Goal: Information Seeking & Learning: Learn about a topic

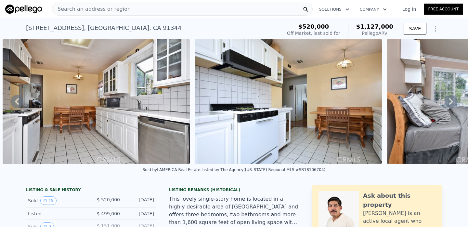
click at [174, 9] on div "Search an address or region" at bounding box center [182, 9] width 260 height 13
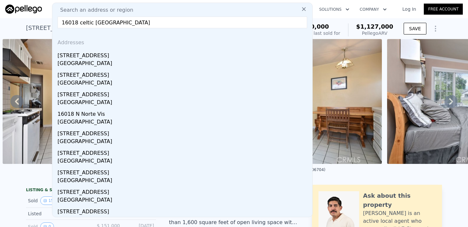
type input "16018 celtic [GEOGRAPHIC_DATA]"
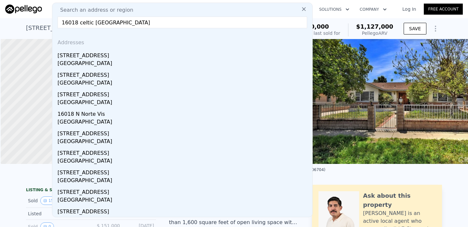
scroll to position [0, 3]
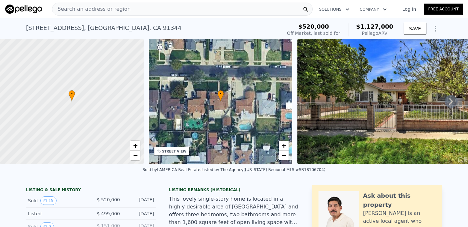
click at [339, 173] on div "Sold by LAMERICA Real Estate . Listed by The Agency ([US_STATE] Regional MLS #S…" at bounding box center [234, 172] width 468 height 16
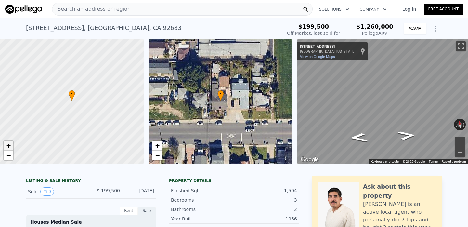
click at [6, 146] on link "+" at bounding box center [9, 146] width 10 height 10
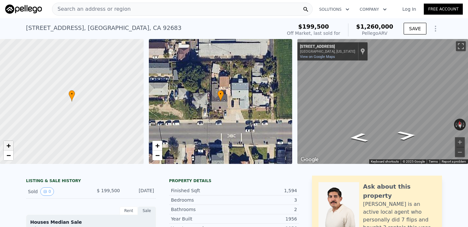
click at [6, 146] on link "+" at bounding box center [9, 146] width 10 height 10
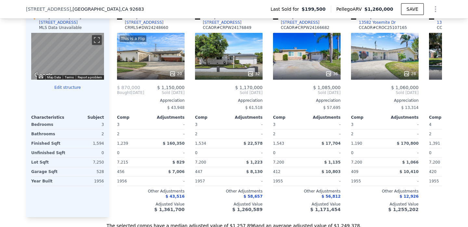
scroll to position [647, 0]
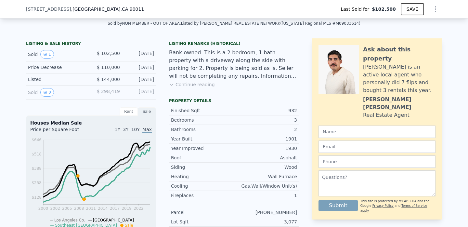
scroll to position [149, 0]
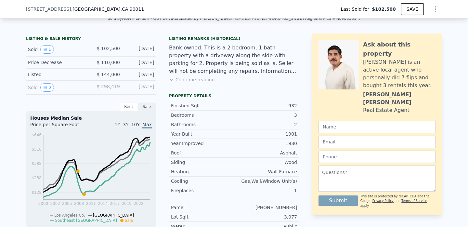
type input "$ 579,000"
type input "$ 431,701"
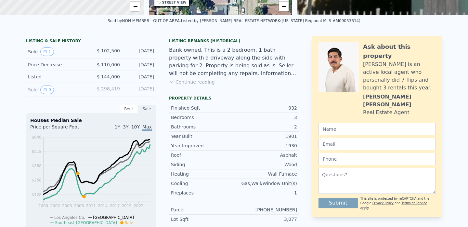
scroll to position [0, 0]
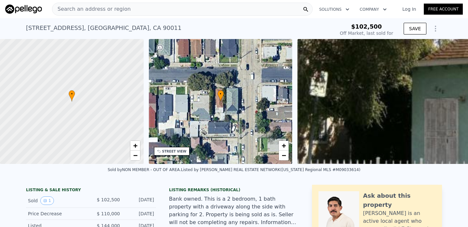
click at [202, 6] on div "Search an address or region" at bounding box center [182, 9] width 260 height 13
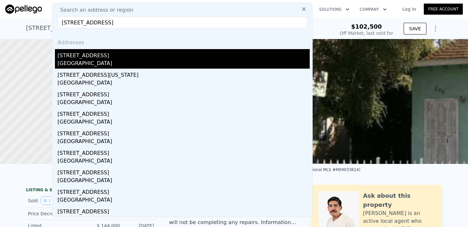
type input "2923 Urban Ave, Santa Monica CA 90404"
click at [126, 62] on div "Santa Monica, CA 90404" at bounding box center [183, 63] width 252 height 9
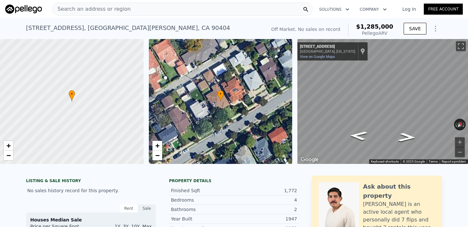
click at [233, 7] on div "Search an address or region" at bounding box center [182, 9] width 260 height 13
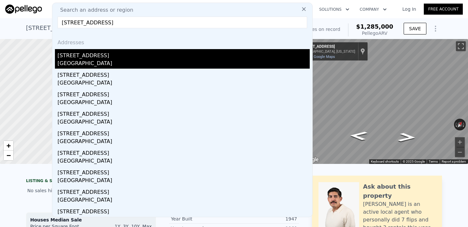
type input "5444 Brynhurst Ave, Los Angeles CA 90043"
click at [131, 52] on div "5444 Brynhurst Ave" at bounding box center [183, 54] width 252 height 10
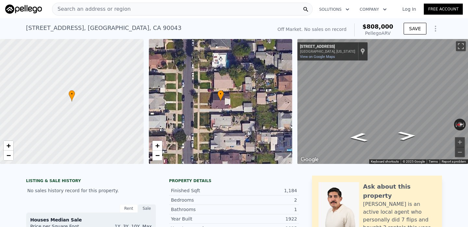
click at [239, 19] on div "5444 Brynhurst Ave , Los Angeles , CA 90043 No sales on record (~ARV $808k ) Of…" at bounding box center [234, 28] width 416 height 21
click at [237, 11] on div "Search an address or region" at bounding box center [182, 9] width 260 height 13
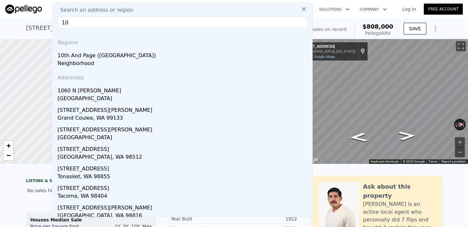
type input "1"
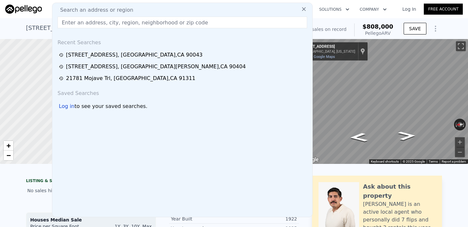
click at [126, 24] on input "text" at bounding box center [181, 23] width 249 height 12
paste input "1504 Bromley Ave"
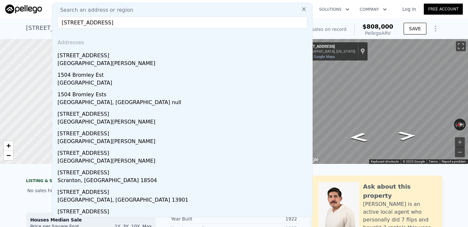
type input "1504 Bromley Ave"
click at [130, 61] on div "West Puente Valley, CA 91746" at bounding box center [183, 63] width 252 height 9
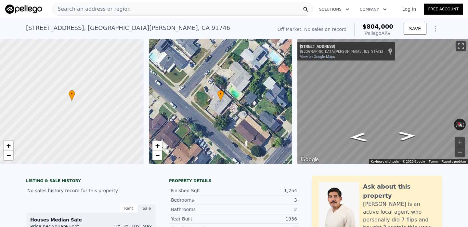
click at [173, 7] on div "Search an address or region" at bounding box center [182, 9] width 260 height 13
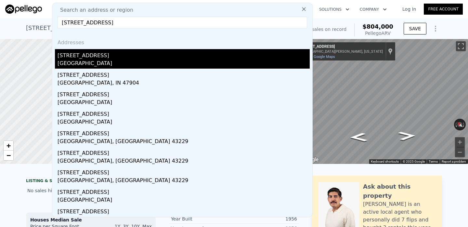
type input "1116 Hedgewood Pl"
click at [164, 56] on div "1116 Hedgewood Pl" at bounding box center [183, 54] width 252 height 10
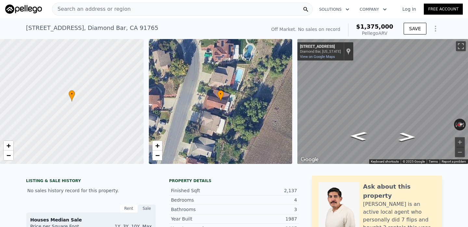
click at [160, 8] on div "Search an address or region" at bounding box center [182, 9] width 260 height 13
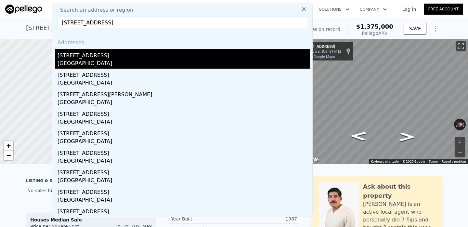
type input "10035 Ben Hur Ave, Whittier"
click at [102, 62] on div "South Whittier, CA 90605" at bounding box center [183, 63] width 252 height 9
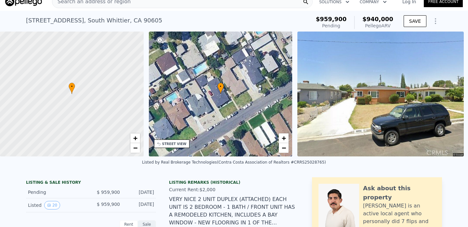
scroll to position [4, 0]
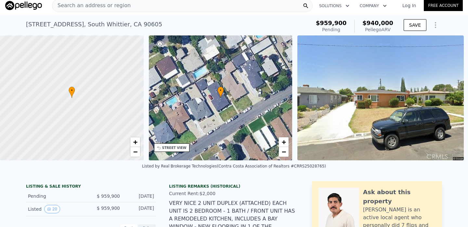
click at [218, 6] on div "Search an address or region" at bounding box center [182, 5] width 260 height 13
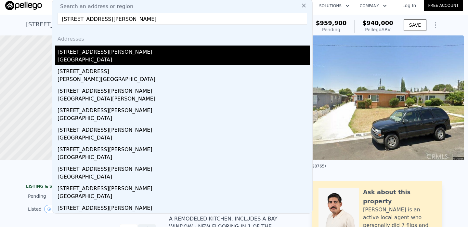
type input "5461 linda rosa ave"
click at [161, 55] on div "5461 Linda Rosa Ave" at bounding box center [183, 50] width 252 height 10
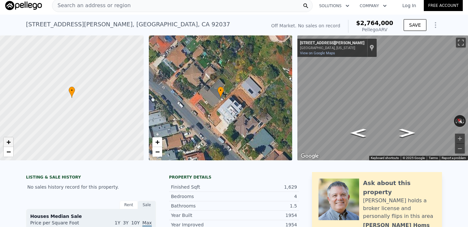
click at [7, 141] on span "+" at bounding box center [8, 142] width 4 height 8
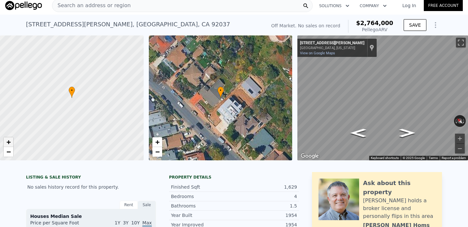
click at [7, 141] on span "+" at bounding box center [8, 142] width 4 height 8
click at [202, 6] on div "Search an address or region" at bounding box center [182, 5] width 260 height 13
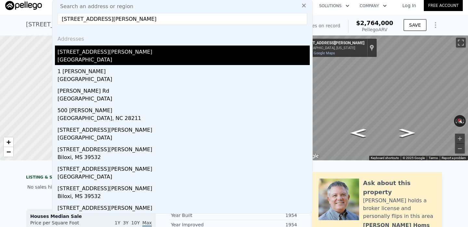
type input "2866 larkin place"
click at [128, 58] on div "San Diego, CA 92123" at bounding box center [183, 60] width 252 height 9
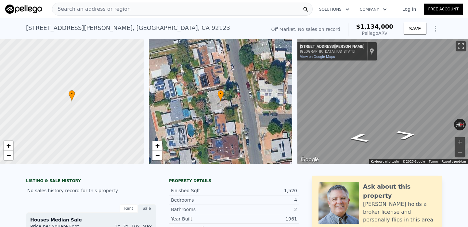
click at [202, 6] on div "Search an address or region" at bounding box center [182, 9] width 260 height 13
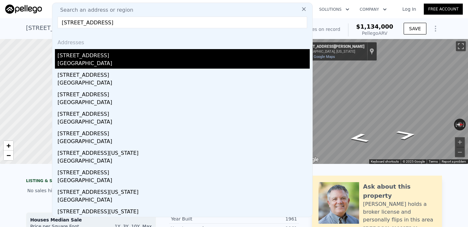
type input "1209 Huntington Street"
click at [138, 63] on div "Huntington Beach, CA 92648" at bounding box center [183, 63] width 252 height 9
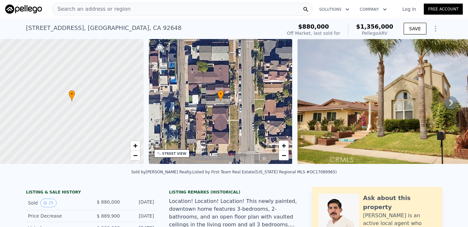
click at [194, 6] on div "Search an address or region" at bounding box center [182, 9] width 260 height 13
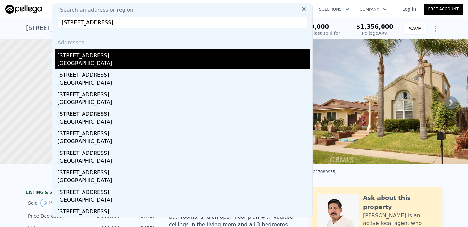
type input "138 Locust Street, brea"
click at [110, 59] on div "138 Locust St" at bounding box center [183, 54] width 252 height 10
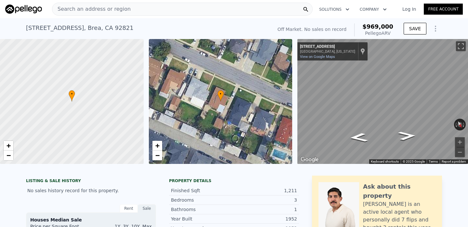
drag, startPoint x: 132, startPoint y: 4, endPoint x: 122, endPoint y: 5, distance: 10.4
click at [122, 5] on div "Search an address or region" at bounding box center [182, 9] width 260 height 13
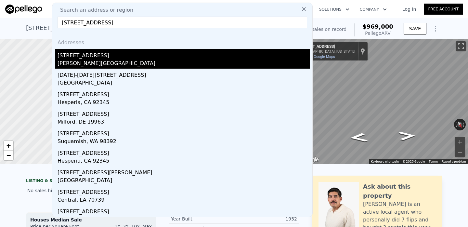
type input "17671 Brooklyn Avenue"
click at [117, 61] on div "Yorba Linda, CA 92886" at bounding box center [183, 63] width 252 height 9
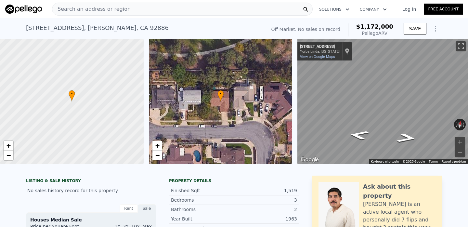
click at [215, 10] on div "Search an address or region" at bounding box center [182, 9] width 260 height 13
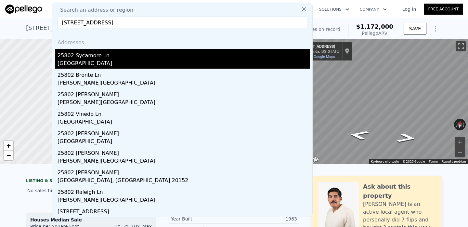
type input "25802 Sycamore Lane"
click at [203, 64] on div "[GEOGRAPHIC_DATA]" at bounding box center [183, 63] width 252 height 9
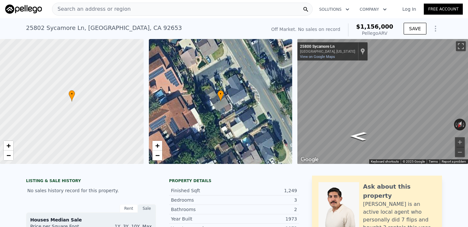
click at [144, 12] on div "Search an address or region" at bounding box center [182, 9] width 260 height 13
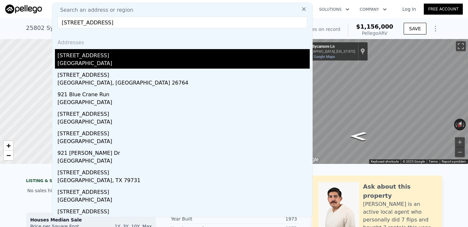
type input "921 North Crane Avenue"
click at [140, 58] on div "921 N Crane Ave" at bounding box center [183, 54] width 252 height 10
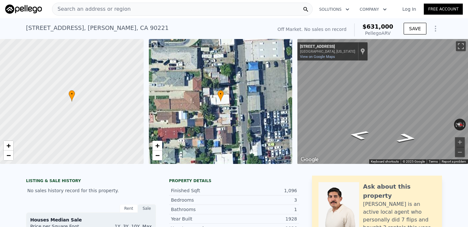
click at [222, 10] on div "Search an address or region" at bounding box center [182, 9] width 260 height 13
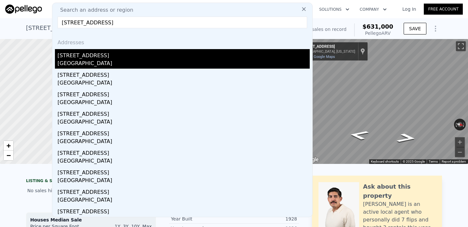
type input "2543 Luciernaga Street"
click at [134, 56] on div "2543 Luciernaga St" at bounding box center [183, 54] width 252 height 10
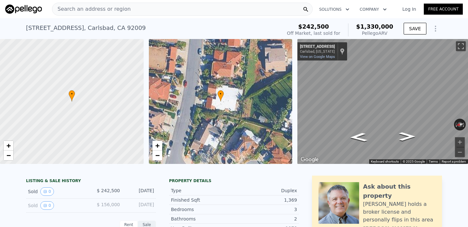
click at [218, 13] on div "Search an address or region" at bounding box center [182, 9] width 260 height 13
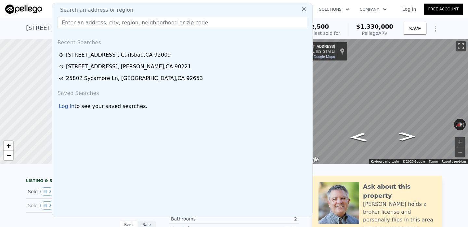
paste input "5230 Nutmeg Street"
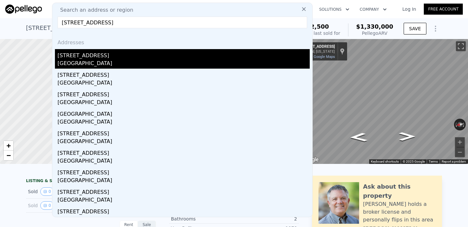
type input "5230 Nutmeg Street"
click at [105, 64] on div "San Diego, CA 92105" at bounding box center [183, 63] width 252 height 9
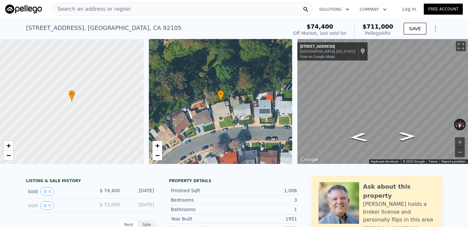
click at [223, 9] on div "Search an address or region" at bounding box center [182, 9] width 260 height 13
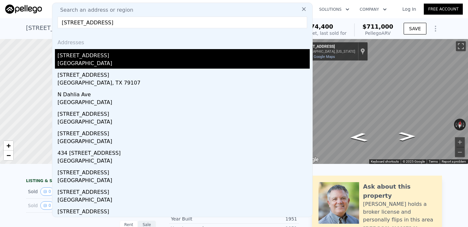
type input "1611 Dahlia Ave"
click at [109, 56] on div "1611 Dahlia Ave" at bounding box center [183, 54] width 252 height 10
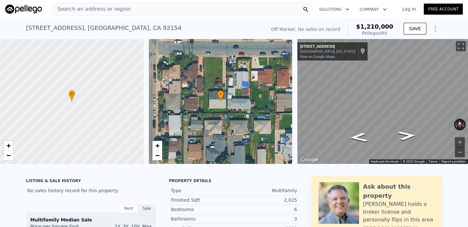
click at [232, 9] on div "Search an address or region" at bounding box center [182, 9] width 260 height 13
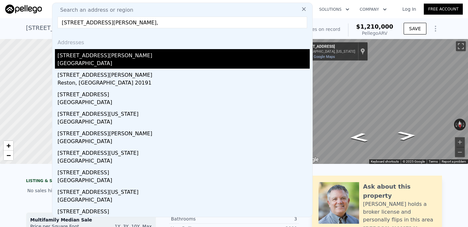
type input "11121 Compton Avenue,"
click at [155, 56] on div "11121 Compton Ave" at bounding box center [183, 54] width 252 height 10
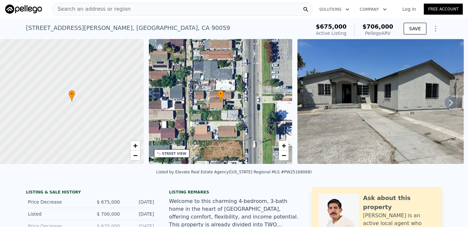
click at [167, 10] on div "Search an address or region" at bounding box center [182, 9] width 260 height 13
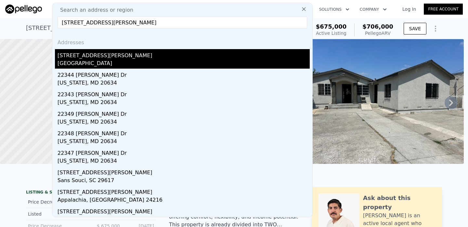
type input "2234 Callahan Ave"
click at [153, 58] on div "2234 Callahan Ave" at bounding box center [183, 54] width 252 height 10
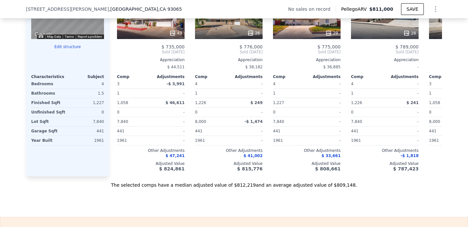
scroll to position [685, 0]
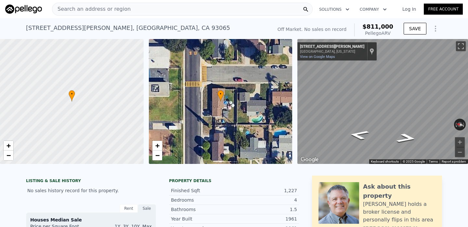
click at [213, 9] on div "Search an address or region" at bounding box center [182, 9] width 260 height 13
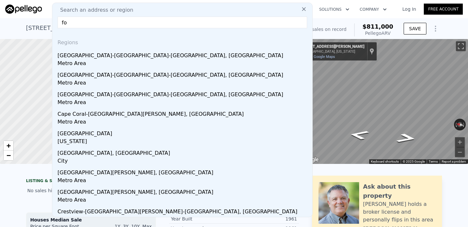
type input "f"
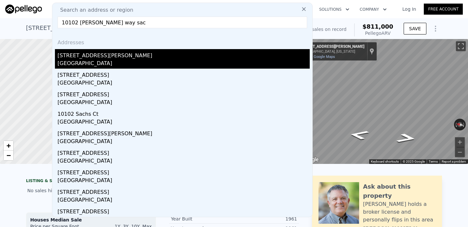
type input "10102 crawford way sac"
click at [74, 60] on div "Rancho Cordova, CA 95827" at bounding box center [183, 63] width 252 height 9
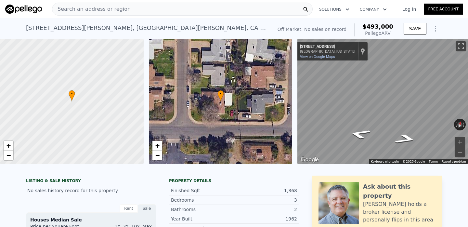
click at [142, 13] on div "Search an address or region" at bounding box center [182, 9] width 260 height 13
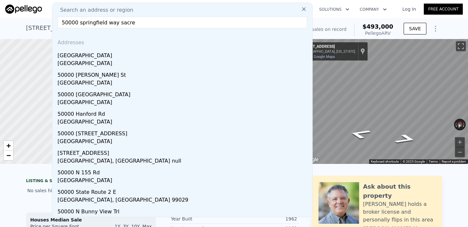
click at [77, 21] on input "50000 springfield way sacre" at bounding box center [181, 23] width 249 height 12
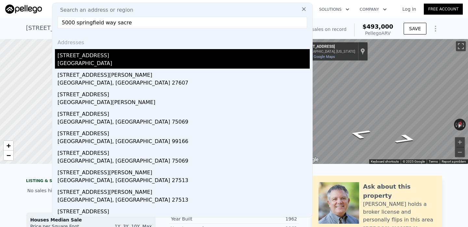
type input "5000 springfield way sacre"
click at [87, 58] on div "5000 Springfield Way" at bounding box center [183, 54] width 252 height 10
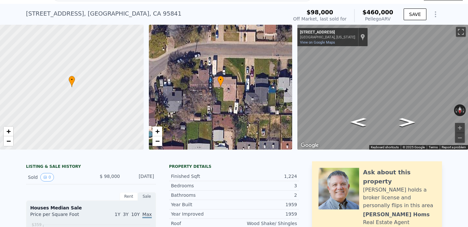
scroll to position [15, 0]
